Goal: Information Seeking & Learning: Learn about a topic

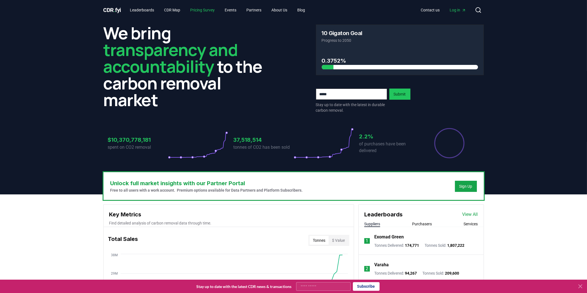
click at [207, 9] on link "Pricing Survey" at bounding box center [202, 10] width 33 height 10
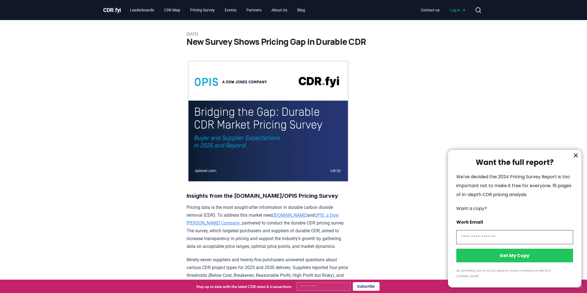
click at [505, 244] on input "information" at bounding box center [514, 237] width 117 height 14
type input "**********"
click at [523, 262] on button "Get My Copy" at bounding box center [514, 255] width 117 height 14
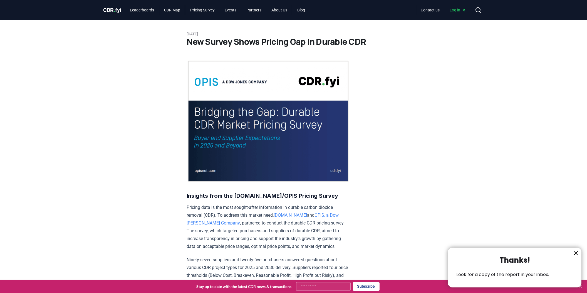
click at [262, 210] on div at bounding box center [293, 146] width 587 height 293
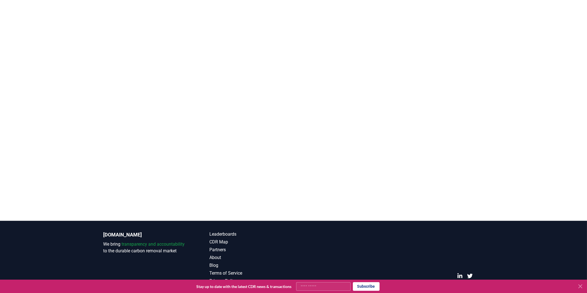
scroll to position [1201, 0]
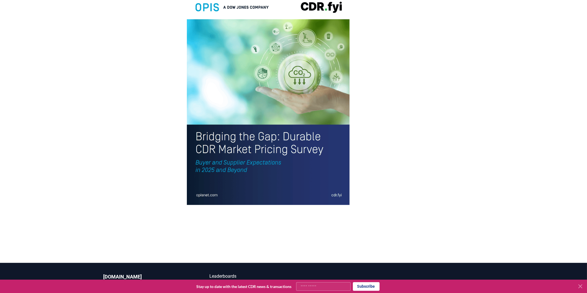
click at [581, 285] on icon at bounding box center [580, 285] width 3 height 3
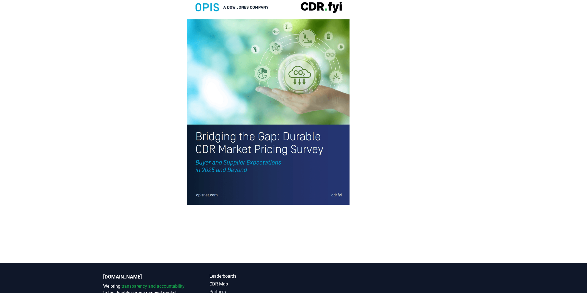
click at [215, 288] on link "Partners" at bounding box center [252, 291] width 84 height 7
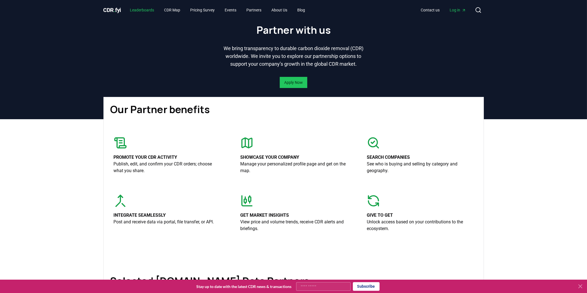
click at [153, 10] on link "Leaderboards" at bounding box center [141, 10] width 33 height 10
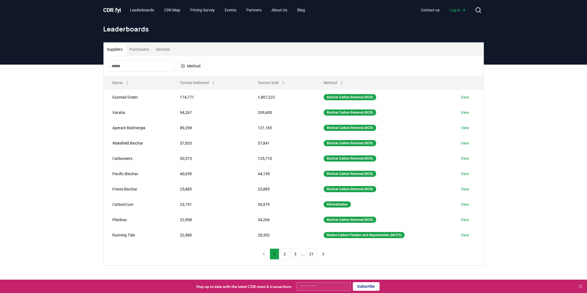
click at [142, 51] on button "Purchasers" at bounding box center [139, 49] width 26 height 13
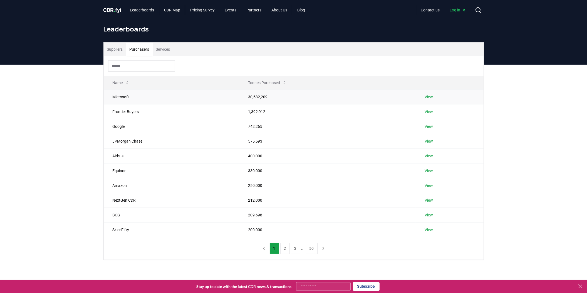
click at [119, 97] on td "Microsoft" at bounding box center [172, 96] width 136 height 15
click at [426, 97] on link "View" at bounding box center [429, 97] width 8 height 6
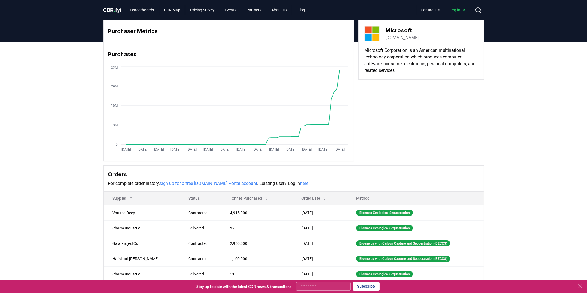
click at [188, 183] on link "sign up for a free CDR.fyi Portal account" at bounding box center [209, 183] width 98 height 5
click at [233, 11] on link "Events" at bounding box center [230, 10] width 21 height 10
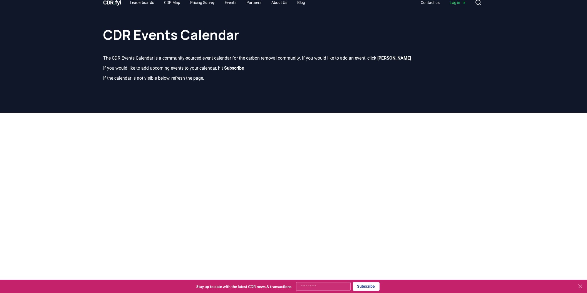
scroll to position [7, 0]
